Goal: Information Seeking & Learning: Learn about a topic

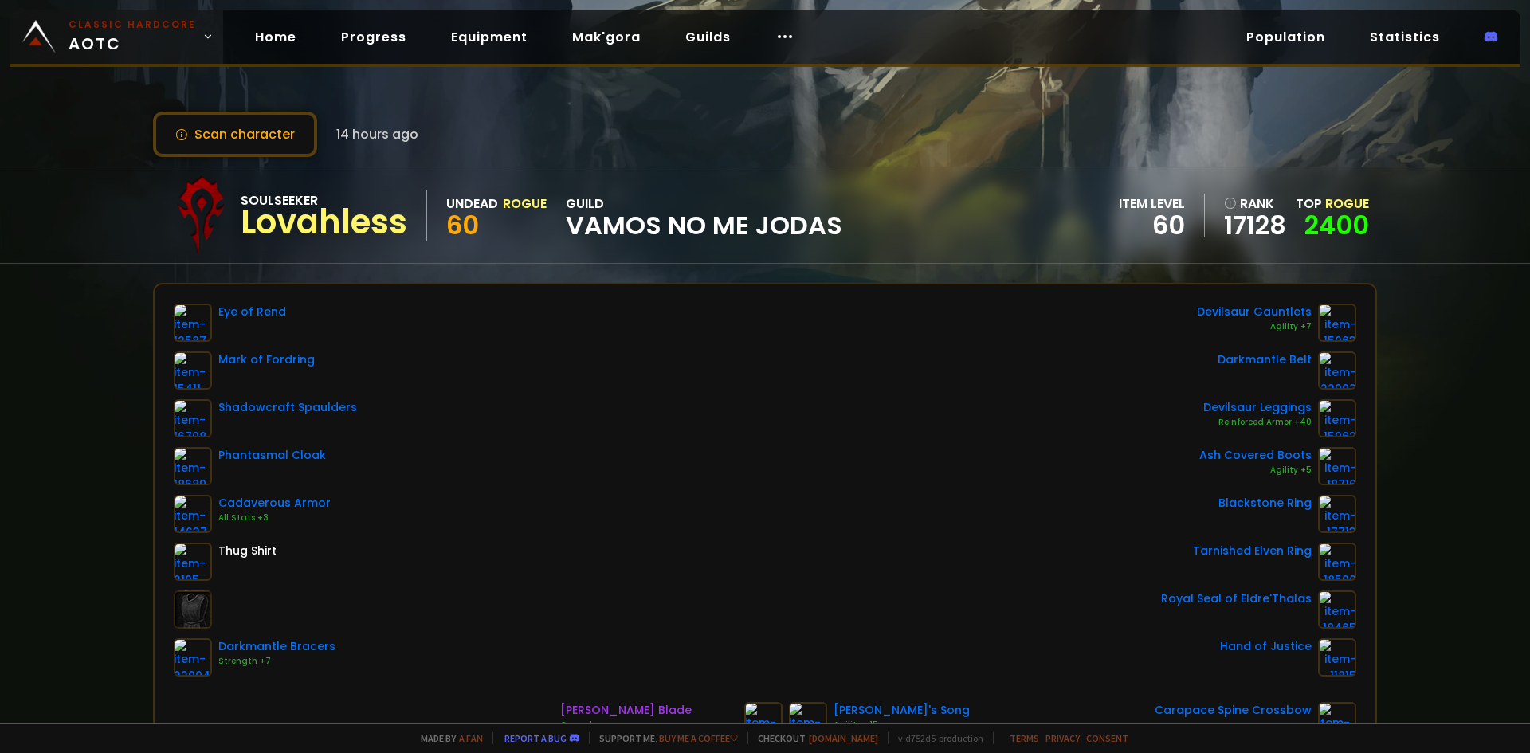
scroll to position [159, 0]
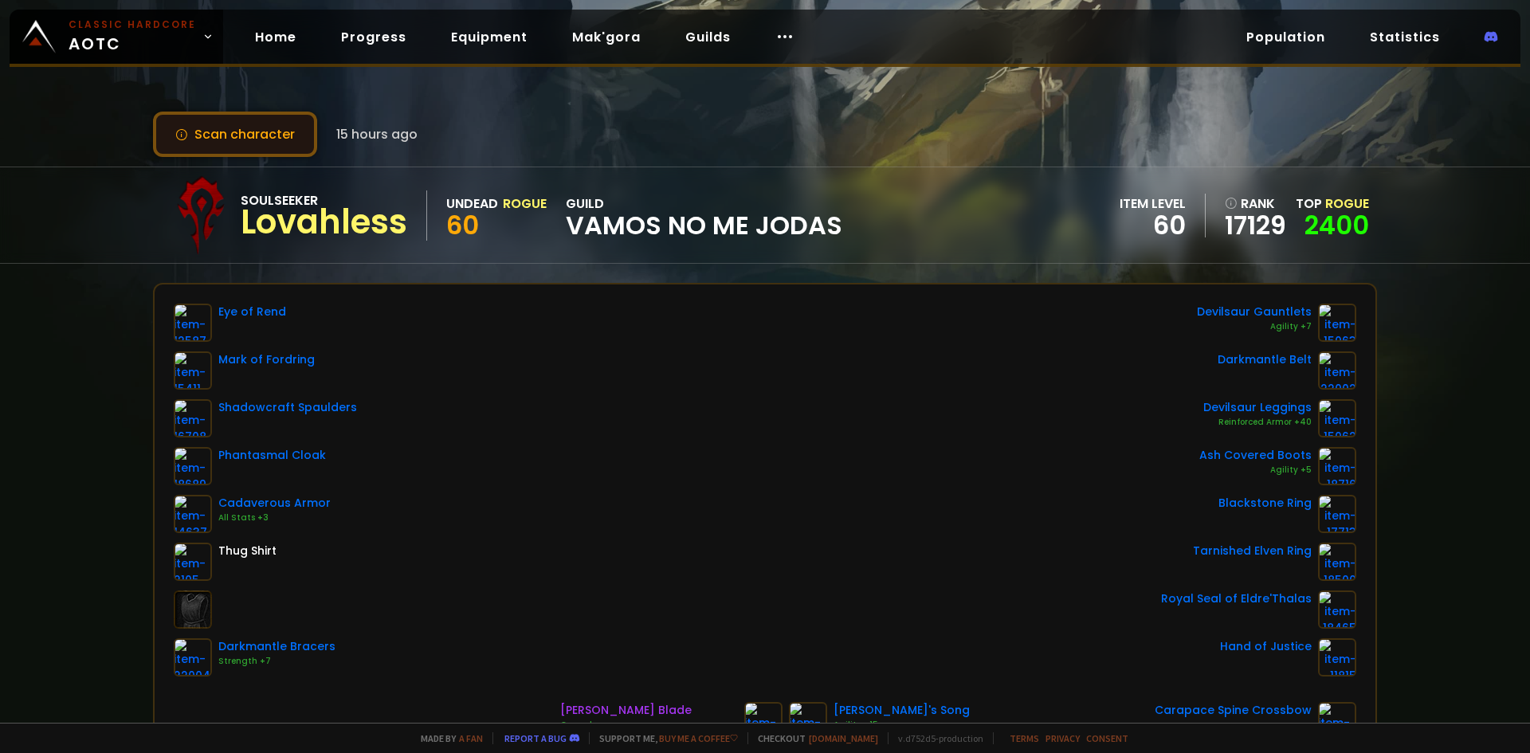
click at [197, 144] on button "Scan character" at bounding box center [235, 134] width 164 height 45
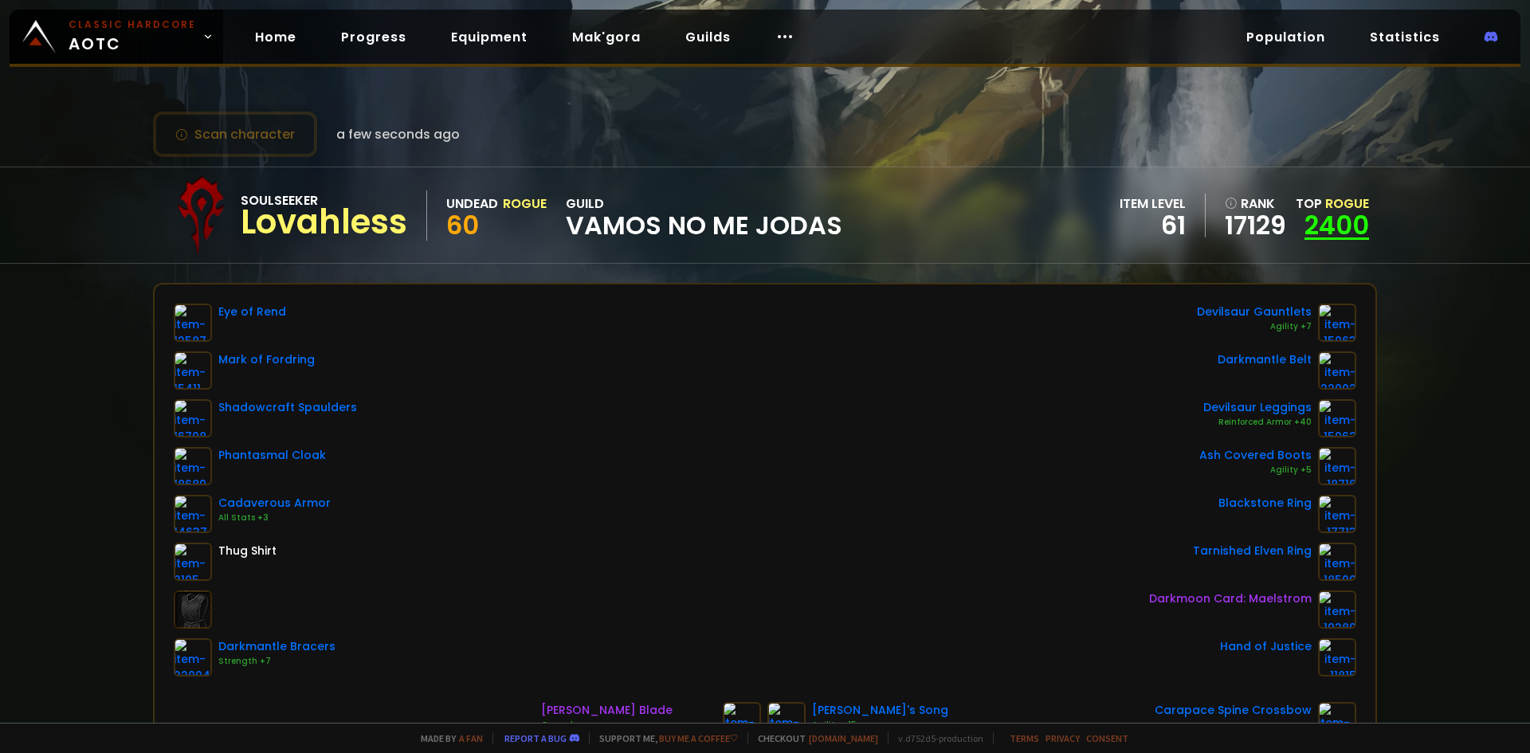
click at [1354, 218] on link "2400" at bounding box center [1336, 225] width 65 height 36
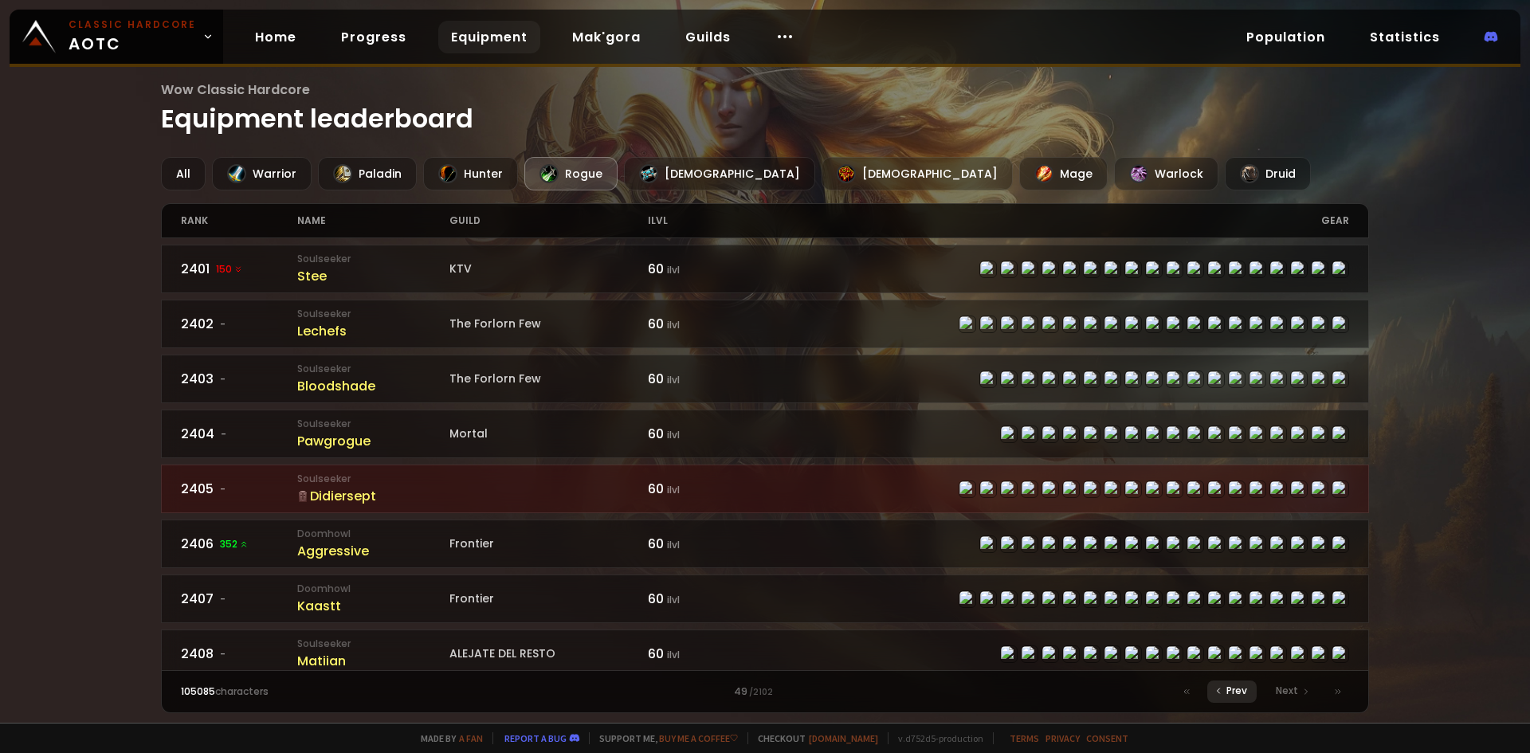
click at [1246, 695] on span "Prev" at bounding box center [1236, 691] width 21 height 14
